Goal: Task Accomplishment & Management: Use online tool/utility

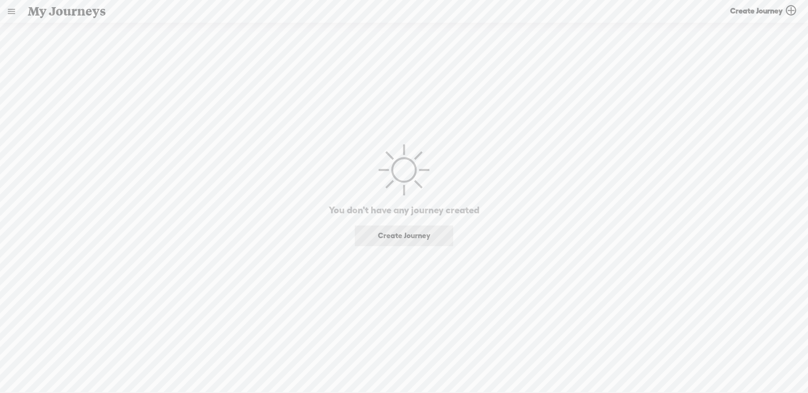
click at [16, 11] on link at bounding box center [11, 11] width 22 height 22
click at [61, 366] on div "SETTINGS" at bounding box center [55, 373] width 98 height 25
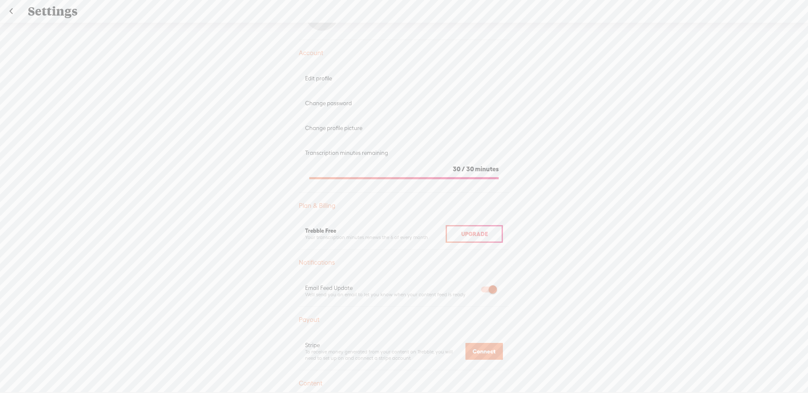
scroll to position [48, 0]
click at [484, 237] on span "Upgrade" at bounding box center [474, 233] width 27 height 7
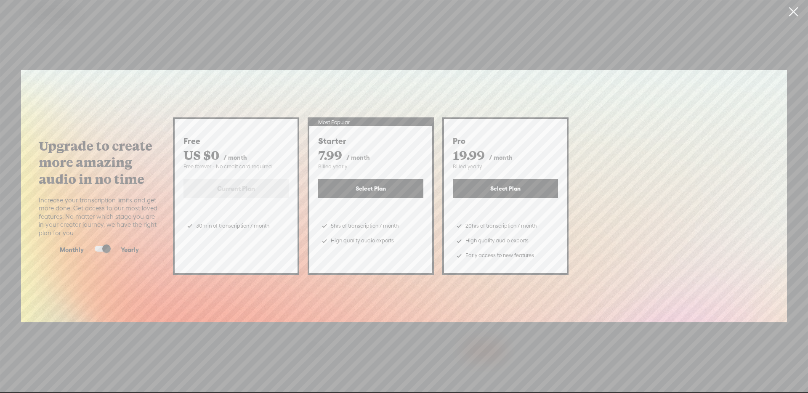
click at [396, 192] on button "Select Plan" at bounding box center [370, 188] width 105 height 19
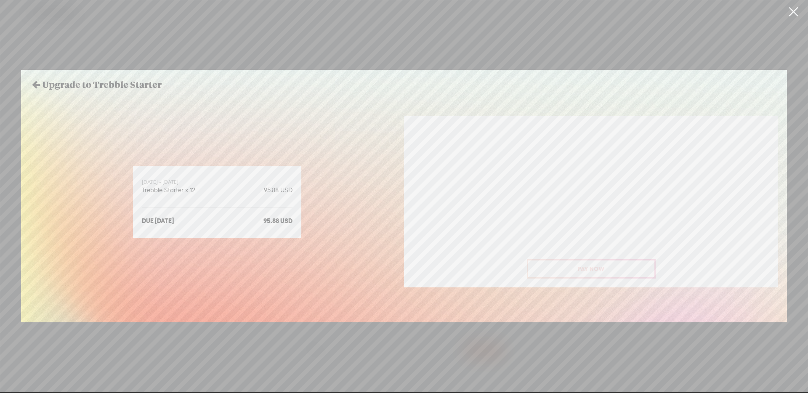
click at [34, 83] on icon at bounding box center [36, 84] width 12 height 12
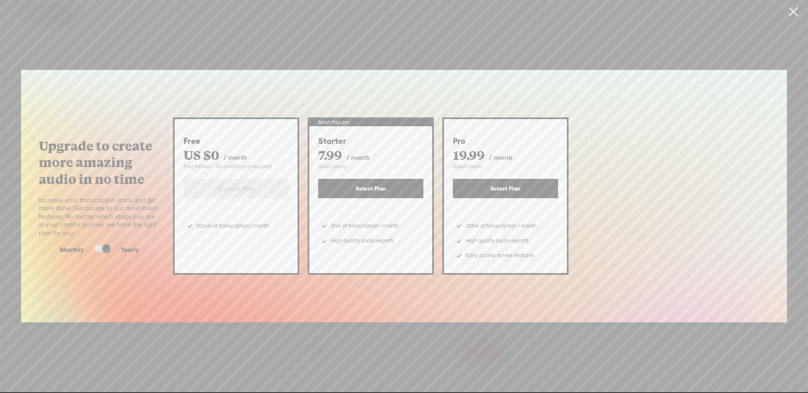
click at [104, 249] on span at bounding box center [102, 249] width 15 height 6
click at [88, 246] on input "checkbox" at bounding box center [88, 246] width 0 height 0
click at [378, 191] on button "Select Plan" at bounding box center [370, 188] width 105 height 19
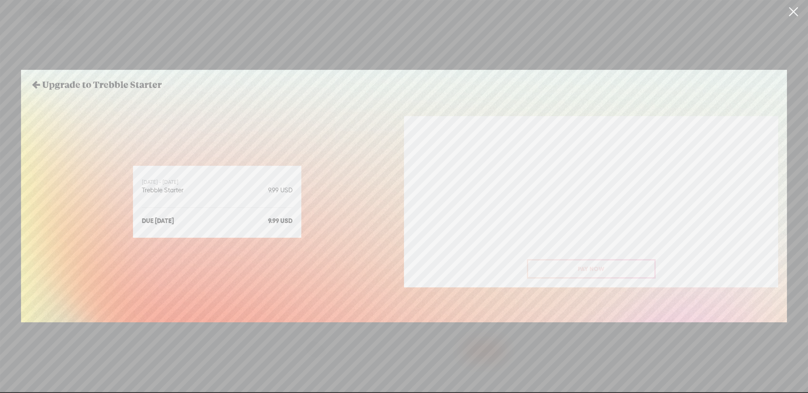
click at [35, 86] on icon at bounding box center [36, 84] width 12 height 12
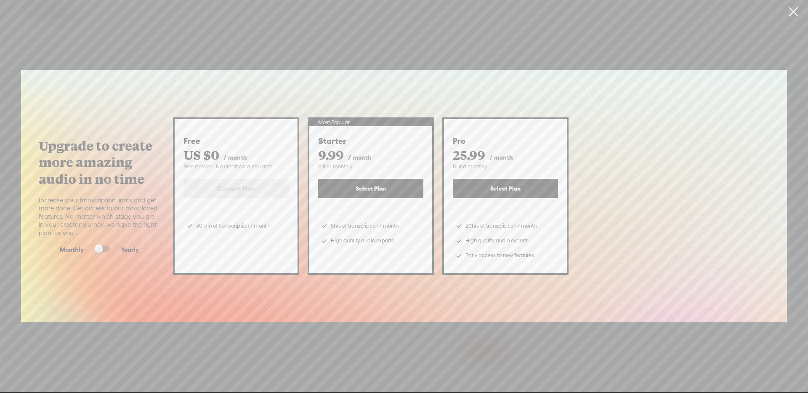
click at [391, 189] on button "Select Plan" at bounding box center [370, 188] width 105 height 19
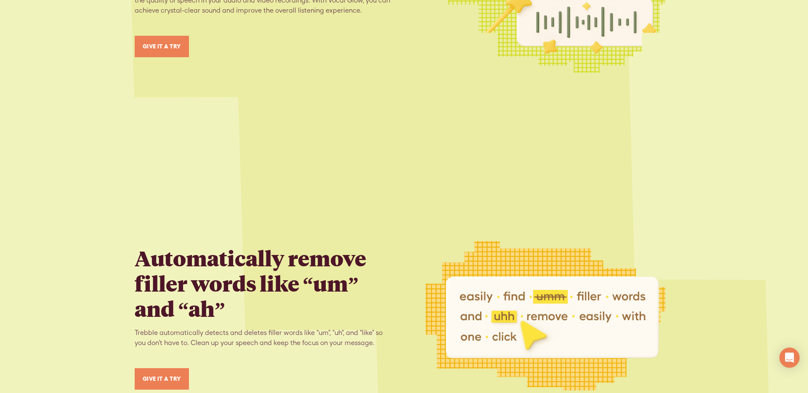
scroll to position [1855, 0]
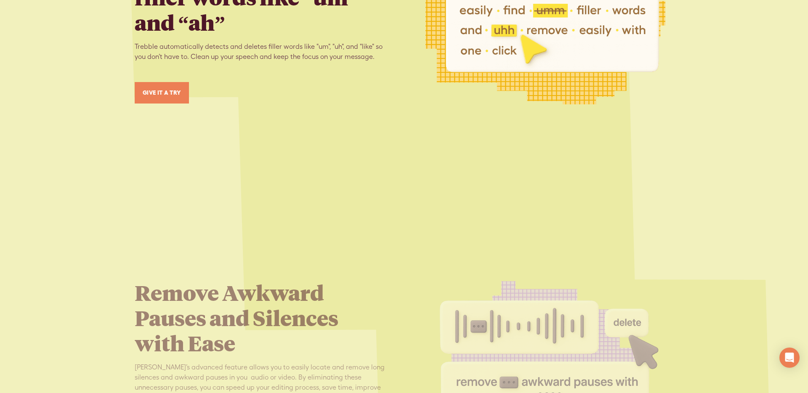
click at [398, 178] on div "Automatically remove filler words like “um” and “ah” Trebble automatically dete…" at bounding box center [404, 29] width 539 height 317
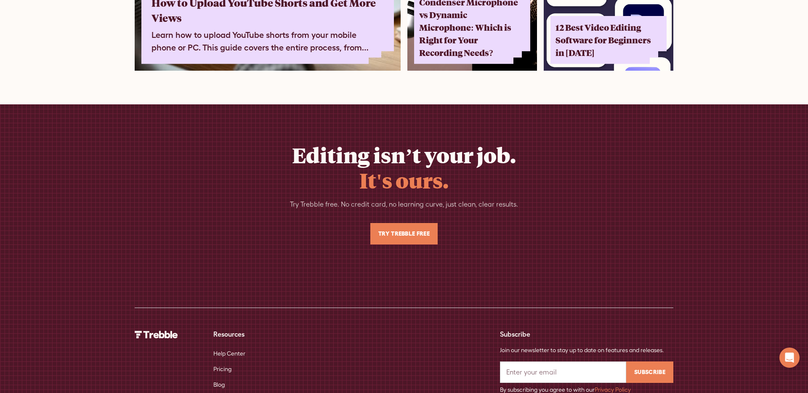
scroll to position [5536, 0]
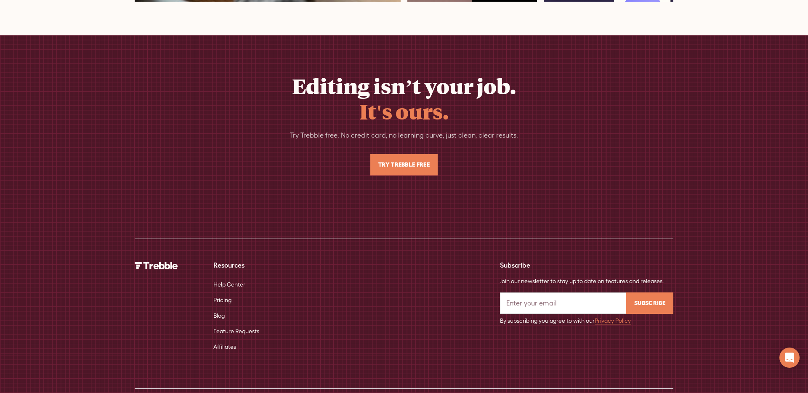
click at [156, 262] on img at bounding box center [156, 266] width 43 height 8
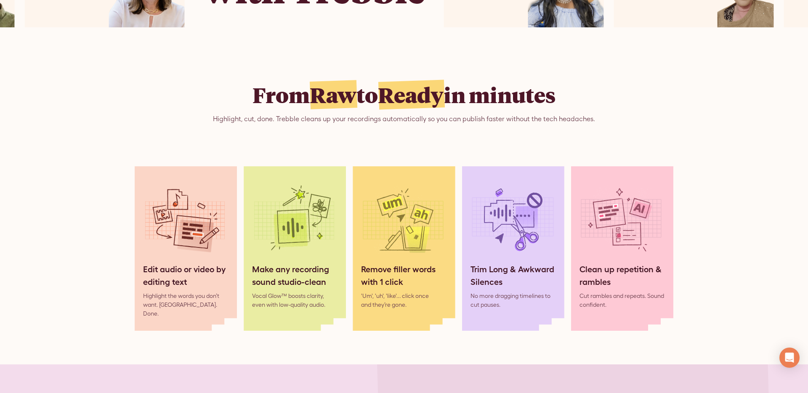
scroll to position [0, 0]
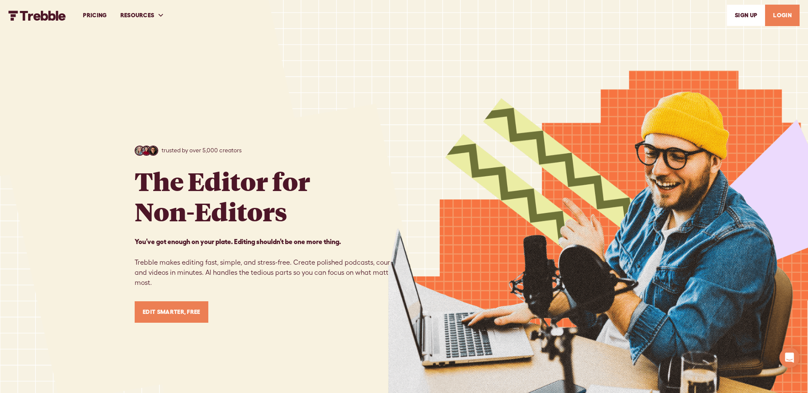
click at [99, 18] on link "PRICING" at bounding box center [94, 15] width 37 height 29
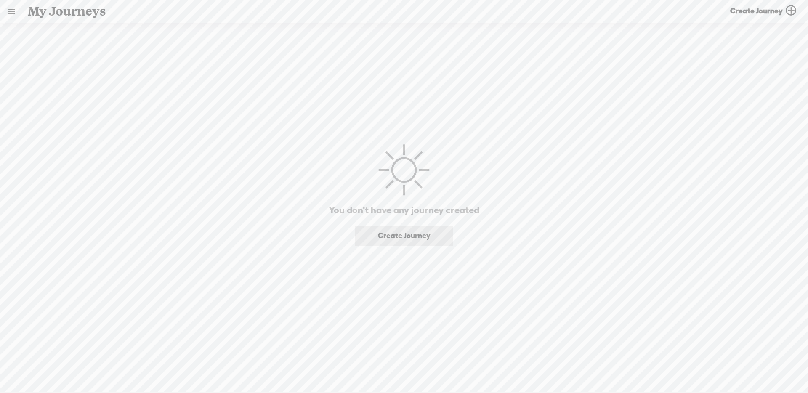
click at [12, 12] on link at bounding box center [11, 11] width 22 height 22
click at [56, 171] on div "MY LIBRARY" at bounding box center [53, 176] width 95 height 19
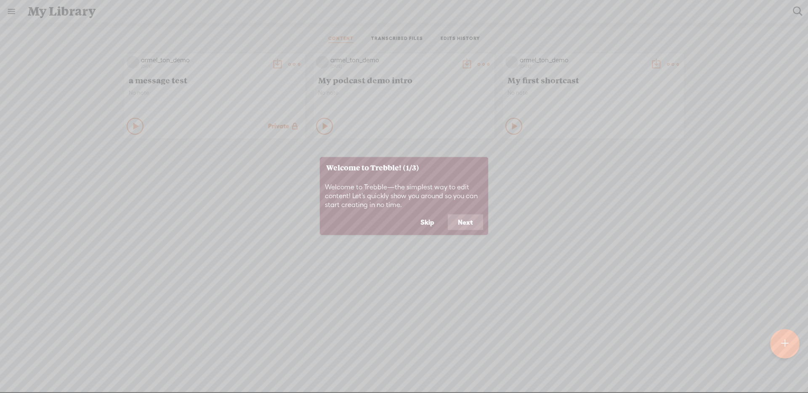
click at [429, 227] on button "Skip" at bounding box center [427, 222] width 34 height 16
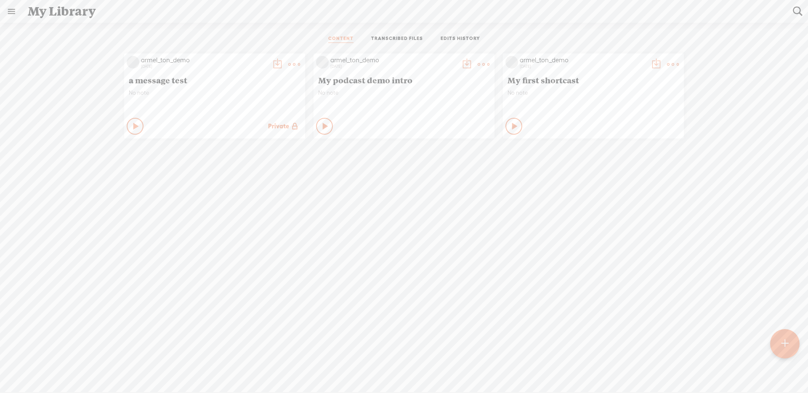
click at [478, 64] on t at bounding box center [484, 65] width 12 height 12
click at [247, 36] on div "CONTENT TRANSCRIBED FILES EDITS HISTORY" at bounding box center [404, 39] width 796 height 20
click at [785, 330] on div at bounding box center [785, 344] width 30 height 30
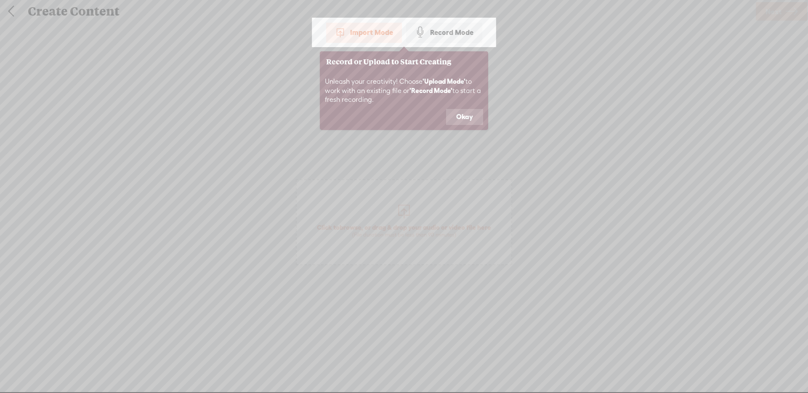
click at [467, 120] on button "Okay" at bounding box center [464, 117] width 37 height 16
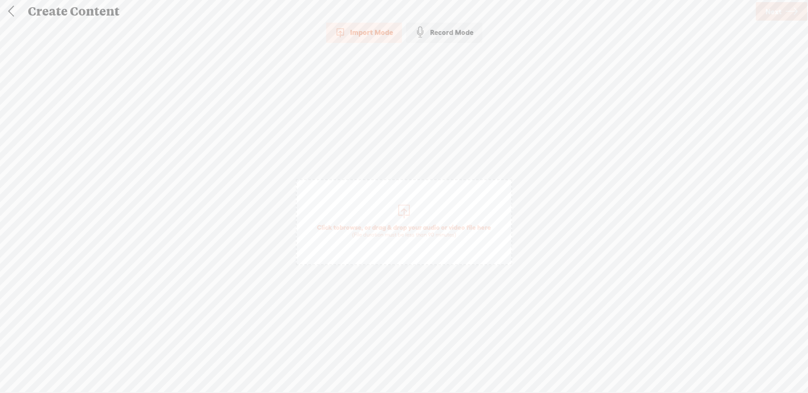
click at [439, 39] on div "Record Mode" at bounding box center [444, 32] width 76 height 21
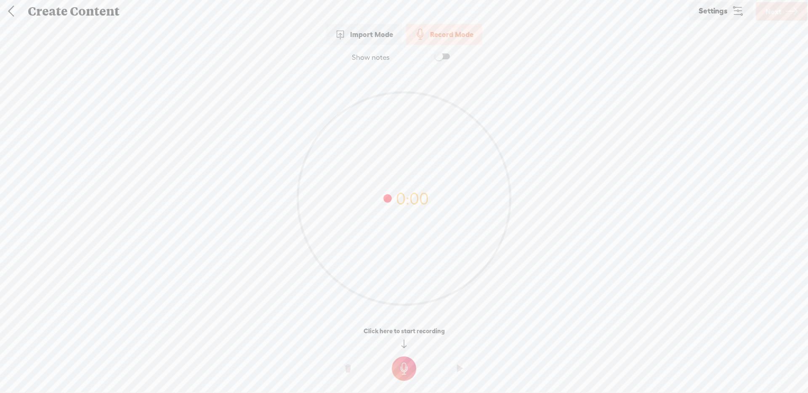
click at [413, 365] on t at bounding box center [404, 369] width 24 height 24
drag, startPoint x: 408, startPoint y: 373, endPoint x: 487, endPoint y: 181, distance: 207.1
click at [408, 373] on t at bounding box center [404, 374] width 24 height 24
click at [766, 17] on span "Next" at bounding box center [774, 11] width 16 height 21
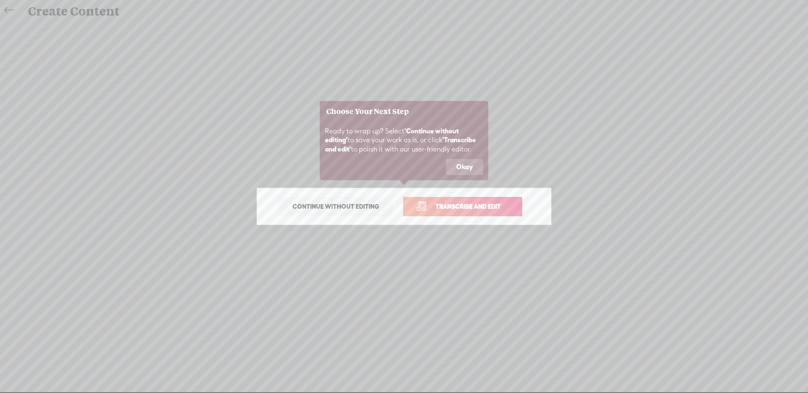
click at [466, 167] on button "Okay" at bounding box center [464, 167] width 37 height 16
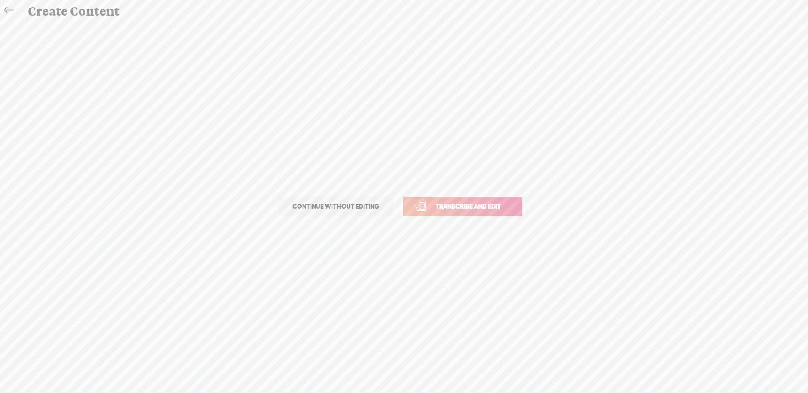
click at [458, 211] on span "Transcribe and edit" at bounding box center [468, 207] width 83 height 10
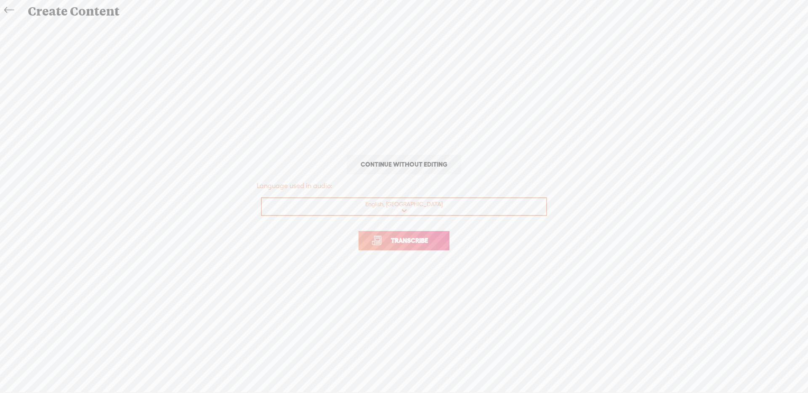
click at [458, 210] on select "Choose a language Afrikaans Albanian Amharic Arabic, Gulf Arabic, Modern Standa…" at bounding box center [404, 206] width 285 height 17
click at [19, 11] on link at bounding box center [11, 10] width 19 height 17
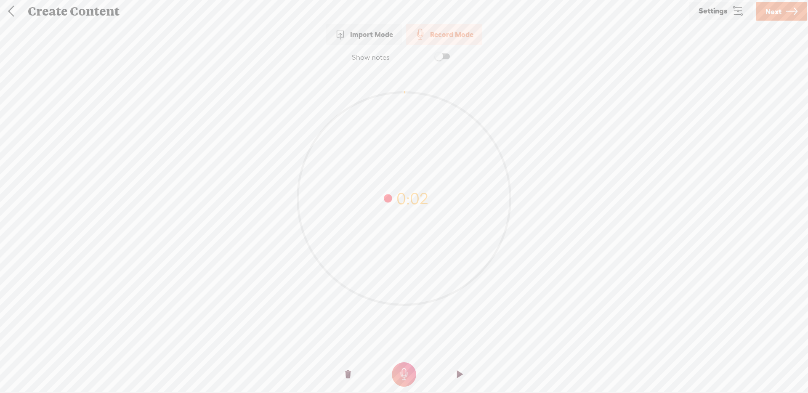
click at [18, 11] on link at bounding box center [10, 11] width 21 height 22
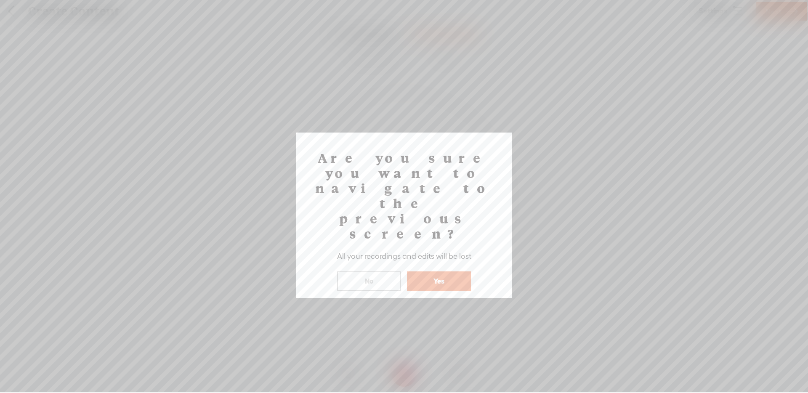
click at [411, 271] on button "Yes" at bounding box center [439, 280] width 64 height 19
